Goal: Information Seeking & Learning: Learn about a topic

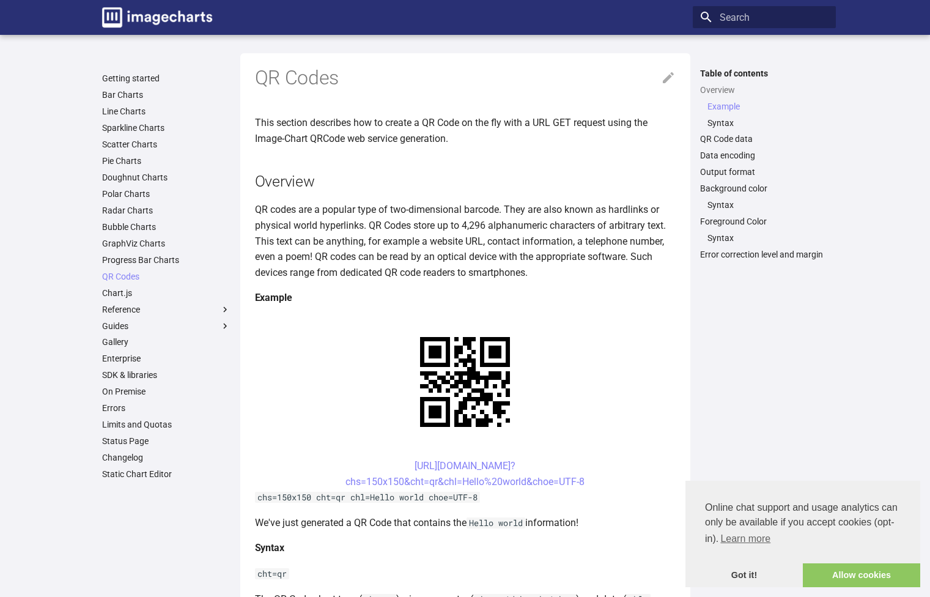
scroll to position [367, 0]
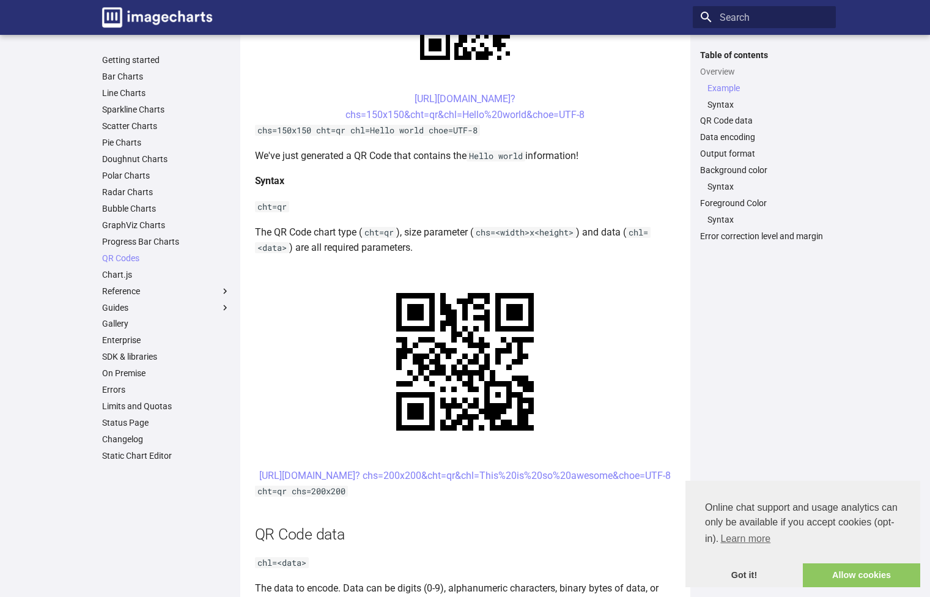
click at [890, 572] on link "Allow cookies" at bounding box center [861, 575] width 117 height 24
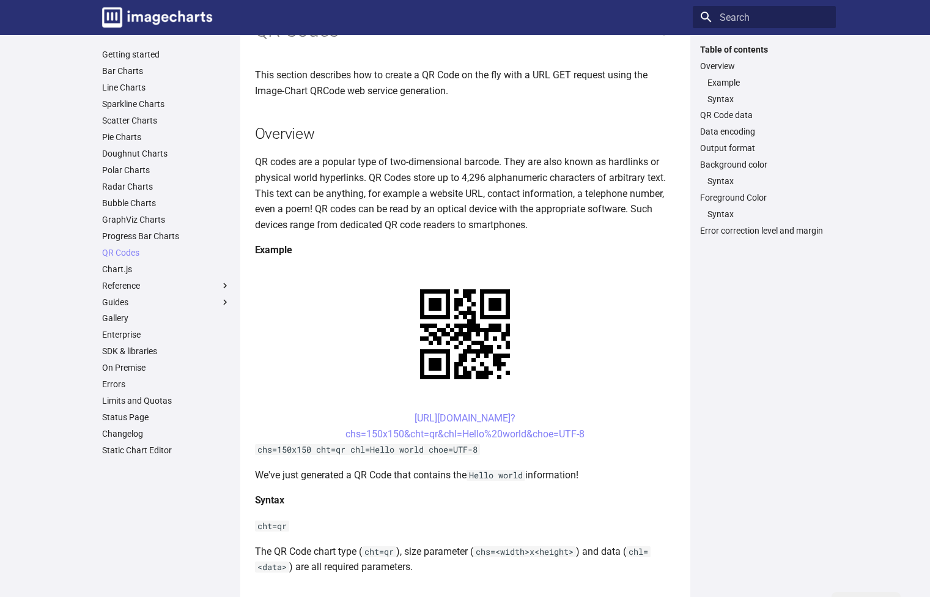
scroll to position [0, 0]
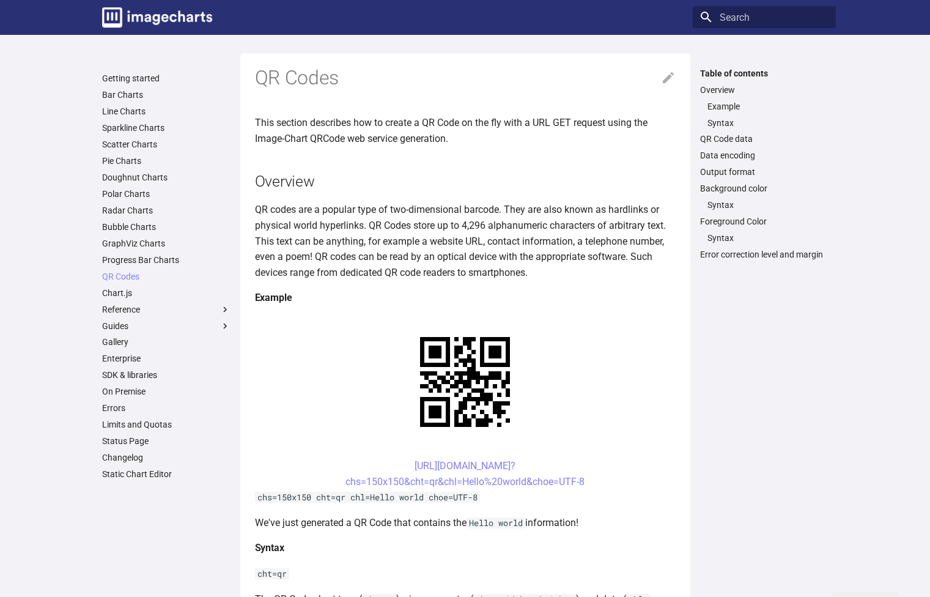
click at [550, 220] on p "QR codes are a popular type of two-dimensional barcode. They are also known as …" at bounding box center [465, 241] width 421 height 78
click at [555, 220] on p "QR codes are a popular type of two-dimensional barcode. They are also known as …" at bounding box center [465, 241] width 421 height 78
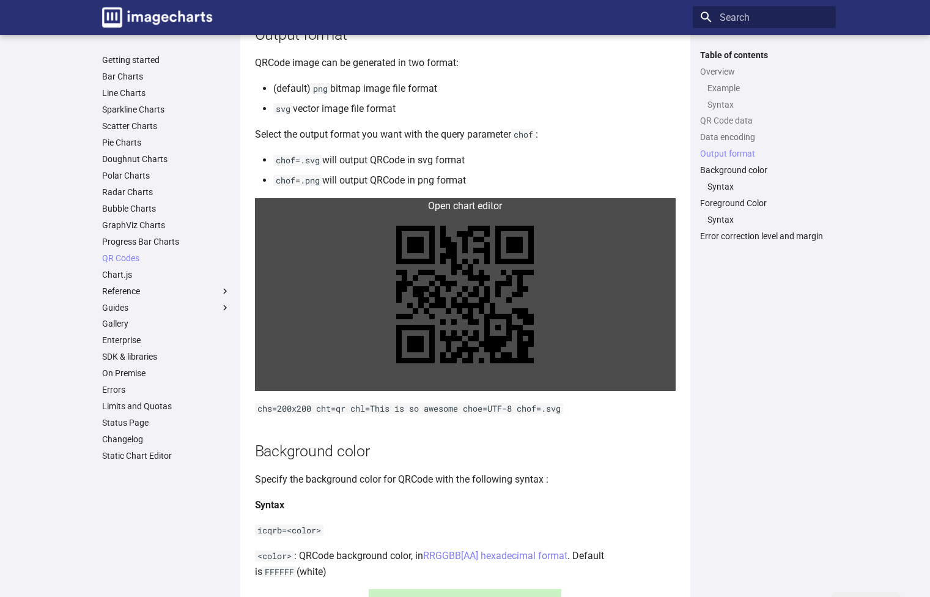
scroll to position [1174, 0]
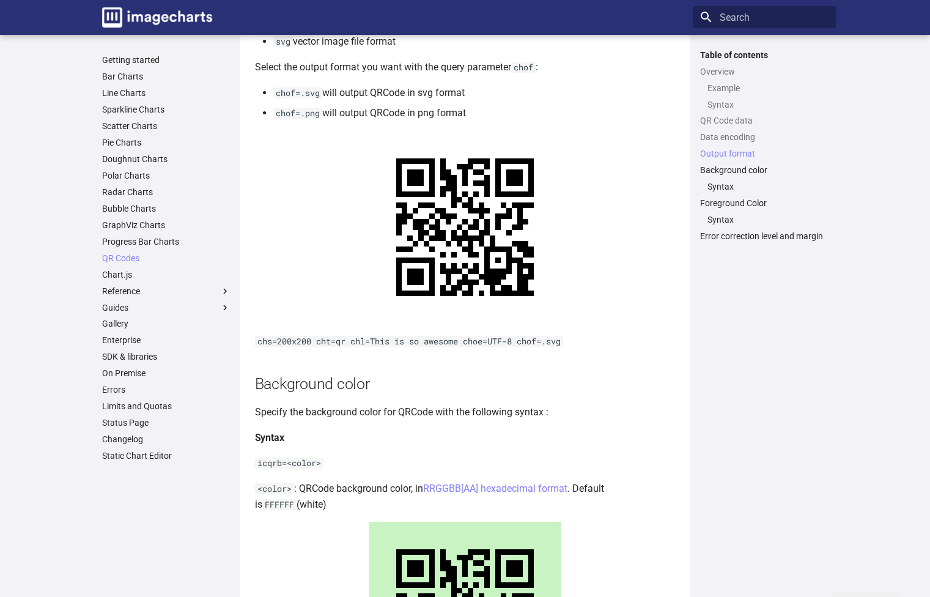
drag, startPoint x: 618, startPoint y: 101, endPoint x: 567, endPoint y: 108, distance: 51.9
click at [567, 101] on li "chof=.svg will output QRCode in svg format" at bounding box center [474, 93] width 402 height 16
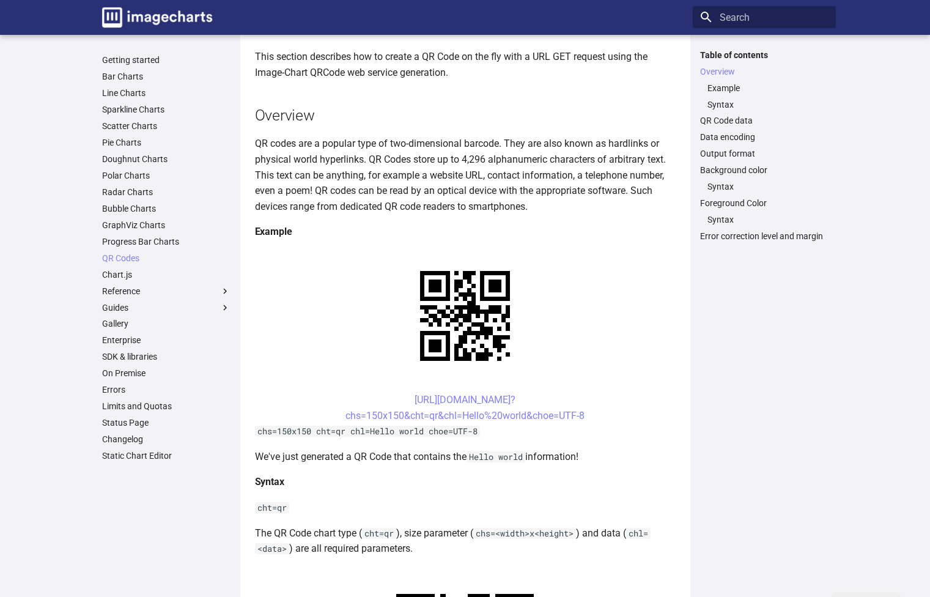
scroll to position [0, 0]
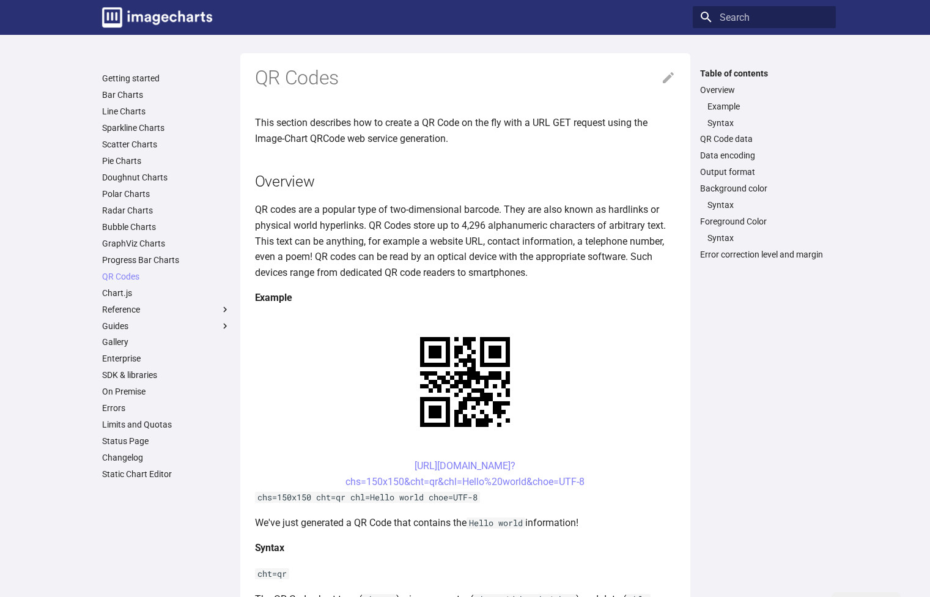
drag, startPoint x: 580, startPoint y: 177, endPoint x: 513, endPoint y: 180, distance: 67.4
click at [513, 180] on h2 "Overview" at bounding box center [465, 181] width 421 height 21
click at [522, 78] on h1 "QR Codes" at bounding box center [465, 78] width 421 height 26
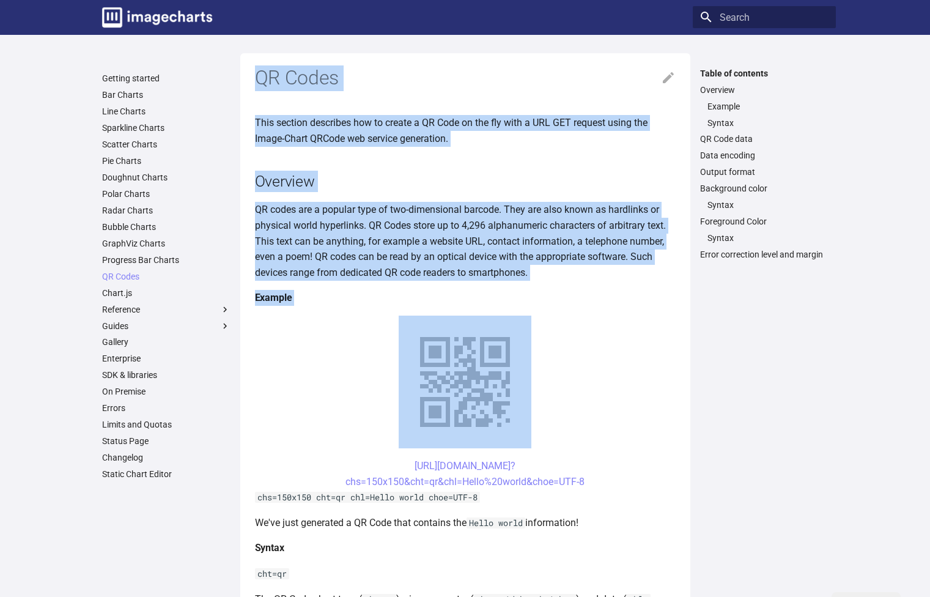
drag, startPoint x: 522, startPoint y: 78, endPoint x: 496, endPoint y: 287, distance: 210.2
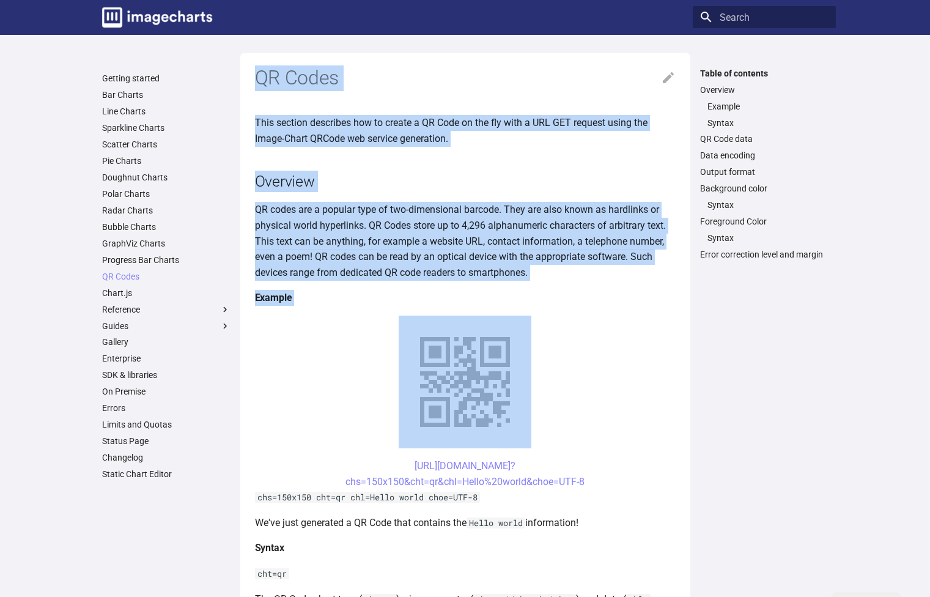
drag, startPoint x: 496, startPoint y: 287, endPoint x: 519, endPoint y: 80, distance: 208.0
click at [519, 80] on h1 "QR Codes" at bounding box center [465, 78] width 421 height 26
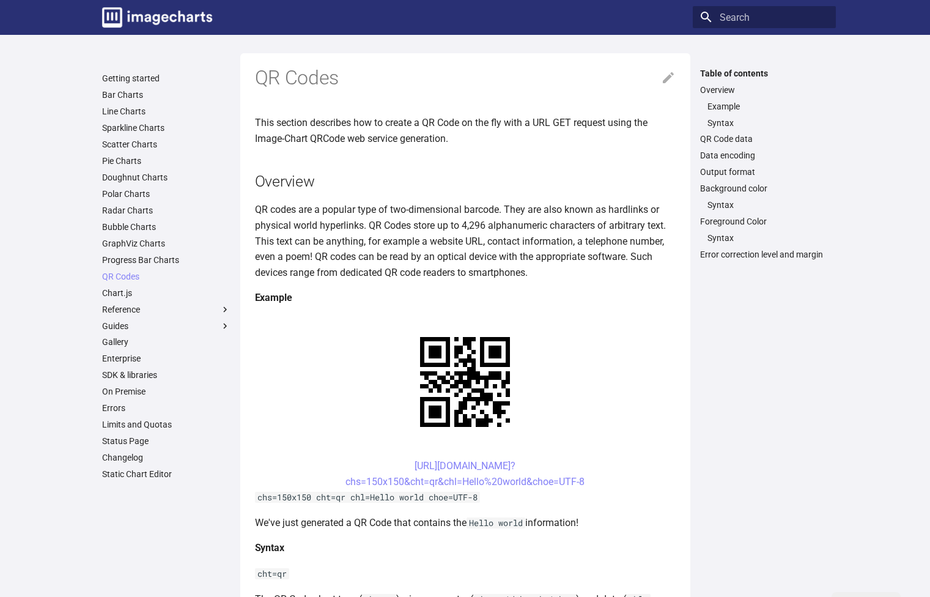
click at [519, 80] on h1 "QR Codes" at bounding box center [465, 78] width 421 height 26
click at [444, 254] on p "QR codes are a popular type of two-dimensional barcode. They are also known as …" at bounding box center [465, 241] width 421 height 78
click at [444, 253] on p "QR codes are a popular type of two-dimensional barcode. They are also known as …" at bounding box center [465, 241] width 421 height 78
drag, startPoint x: 472, startPoint y: 241, endPoint x: 455, endPoint y: 242, distance: 16.5
click at [454, 242] on p "QR codes are a popular type of two-dimensional barcode. They are also known as …" at bounding box center [465, 241] width 421 height 78
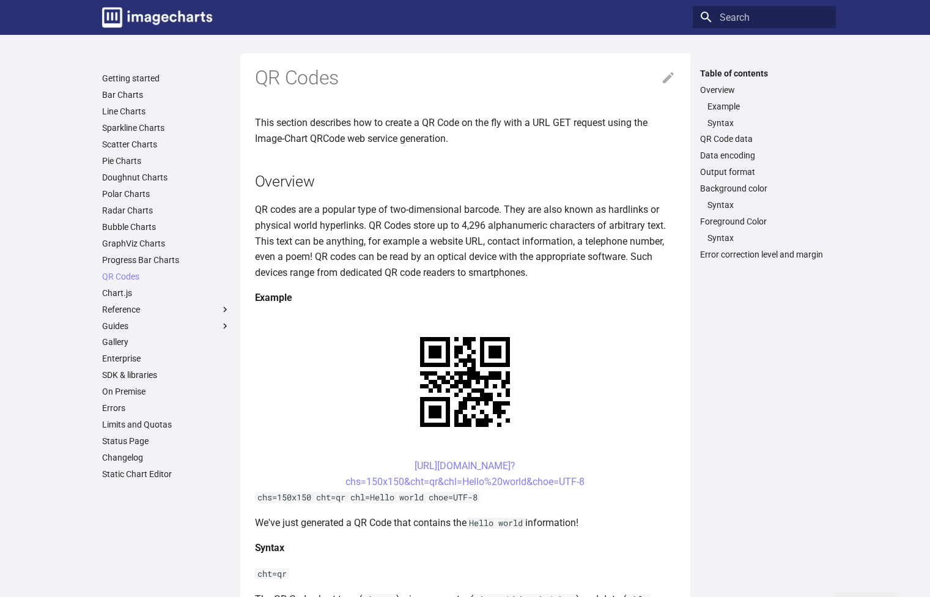
drag, startPoint x: 488, startPoint y: 235, endPoint x: 478, endPoint y: 234, distance: 9.8
click at [478, 234] on p "QR codes are a popular type of two-dimensional barcode. They are also known as …" at bounding box center [465, 241] width 421 height 78
click at [473, 235] on p "QR codes are a popular type of two-dimensional barcode. They are also known as …" at bounding box center [465, 241] width 421 height 78
click at [464, 237] on p "QR codes are a popular type of two-dimensional barcode. They are also known as …" at bounding box center [465, 241] width 421 height 78
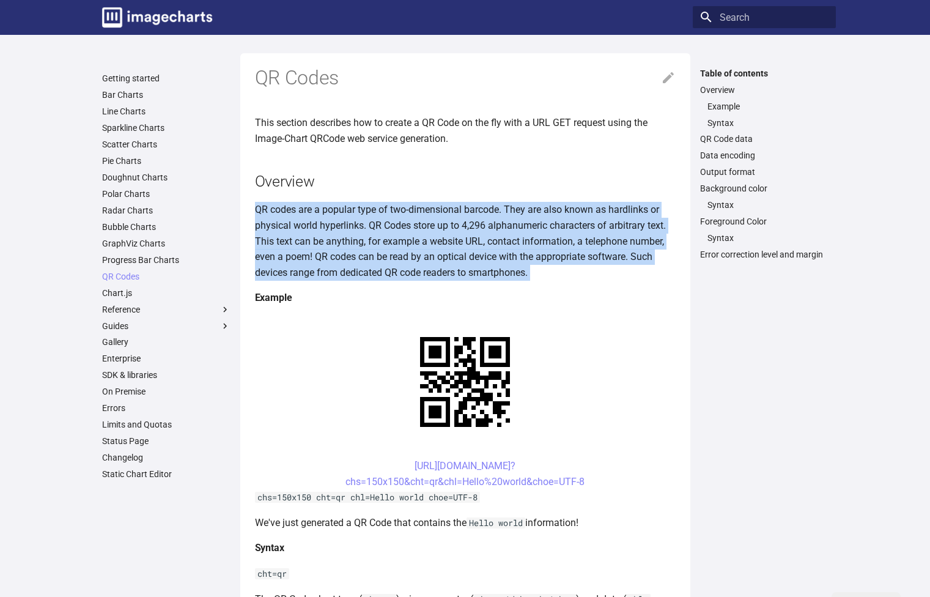
click at [464, 237] on p "QR codes are a popular type of two-dimensional barcode. They are also known as …" at bounding box center [465, 241] width 421 height 78
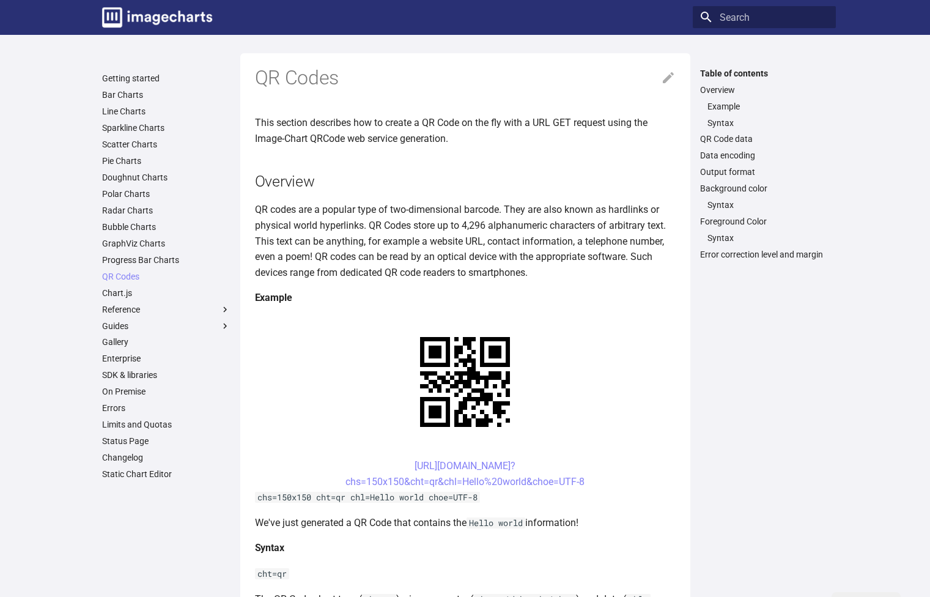
click at [446, 91] on h1 "QR Codes" at bounding box center [465, 78] width 421 height 26
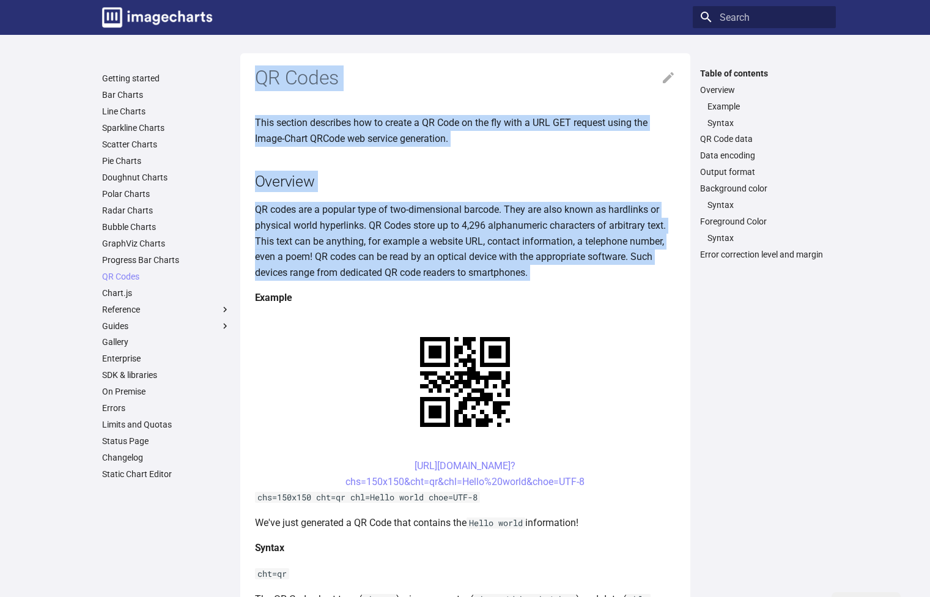
drag, startPoint x: 446, startPoint y: 91, endPoint x: 445, endPoint y: 237, distance: 146.8
click at [445, 237] on p "QR codes are a popular type of two-dimensional barcode. They are also known as …" at bounding box center [465, 241] width 421 height 78
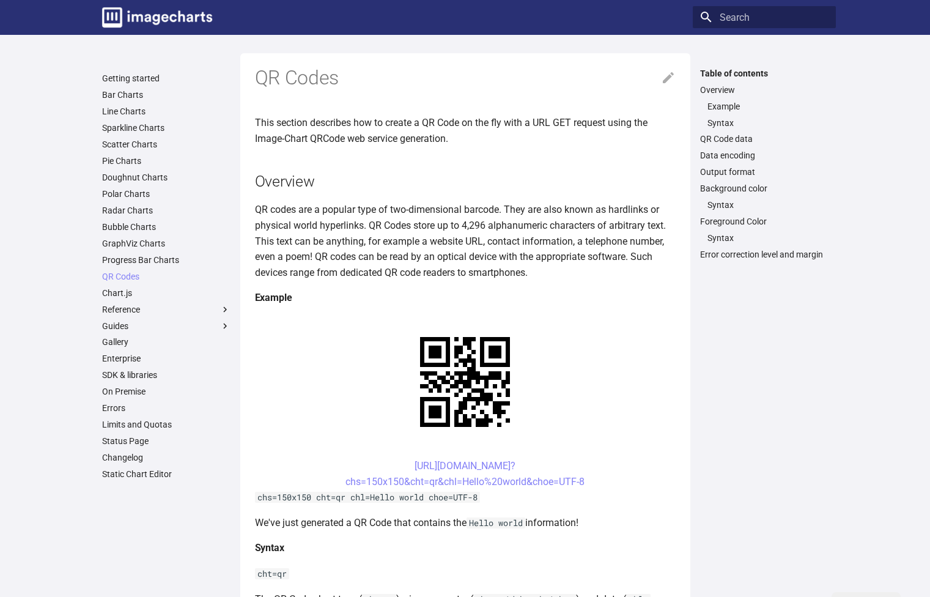
click at [444, 239] on p "QR codes are a popular type of two-dimensional barcode. They are also known as …" at bounding box center [465, 241] width 421 height 78
drag, startPoint x: 446, startPoint y: 237, endPoint x: 440, endPoint y: 234, distance: 6.6
click at [442, 237] on p "QR codes are a popular type of two-dimensional barcode. They are also known as …" at bounding box center [465, 241] width 421 height 78
click at [438, 235] on p "QR codes are a popular type of two-dimensional barcode. They are also known as …" at bounding box center [465, 241] width 421 height 78
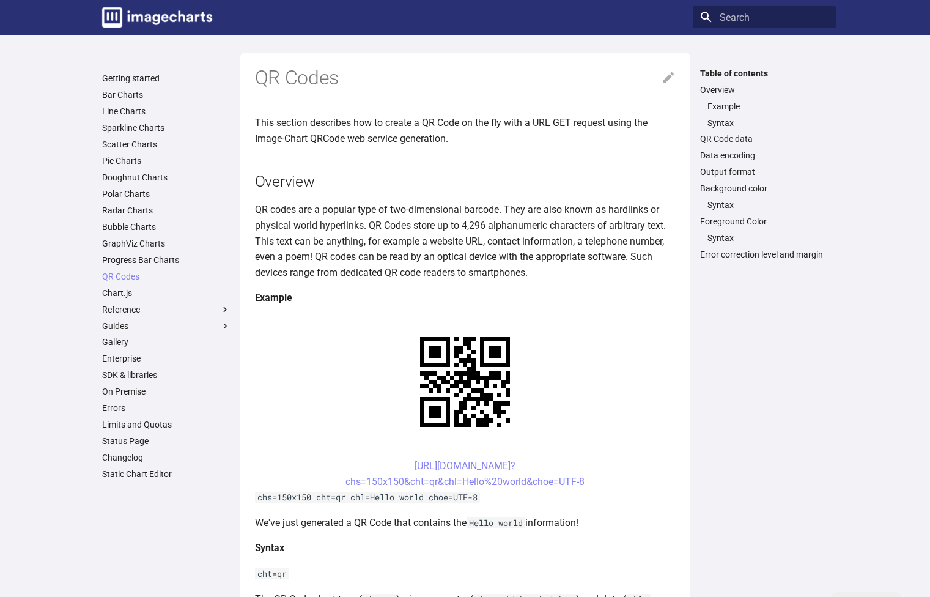
click at [435, 237] on p "QR codes are a popular type of two-dimensional barcode. They are also known as …" at bounding box center [465, 241] width 421 height 78
click at [429, 237] on p "QR codes are a popular type of two-dimensional barcode. They are also known as …" at bounding box center [465, 241] width 421 height 78
click at [428, 237] on p "QR codes are a popular type of two-dimensional barcode. They are also known as …" at bounding box center [465, 241] width 421 height 78
click at [747, 139] on link "QR Code data" at bounding box center [764, 138] width 128 height 11
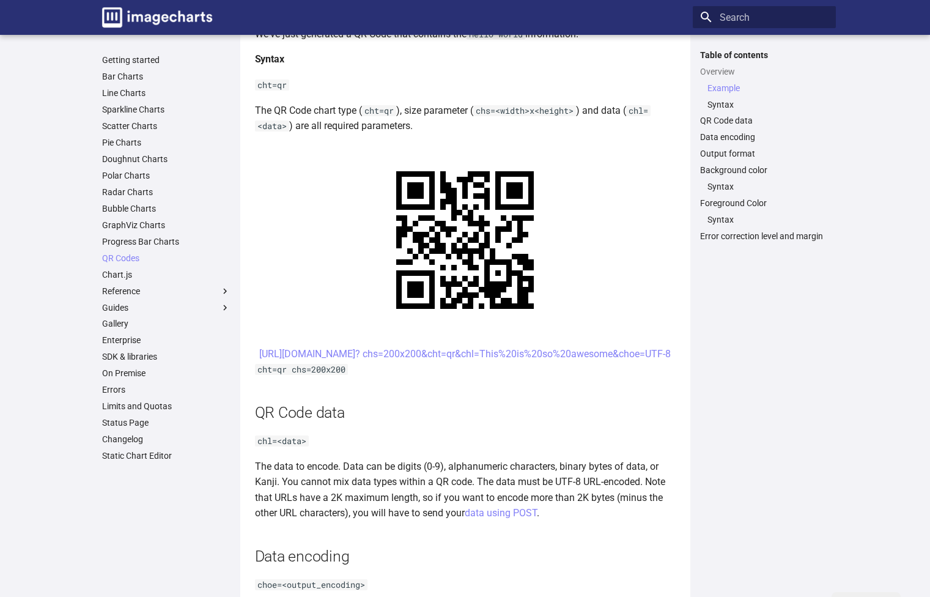
scroll to position [122, 0]
